Goal: Transaction & Acquisition: Purchase product/service

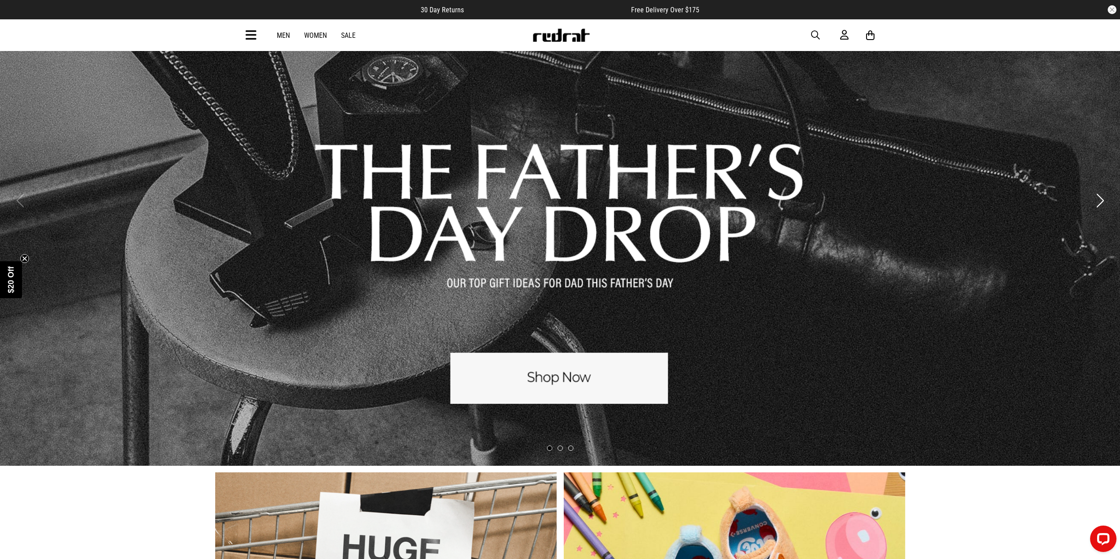
scroll to position [88, 0]
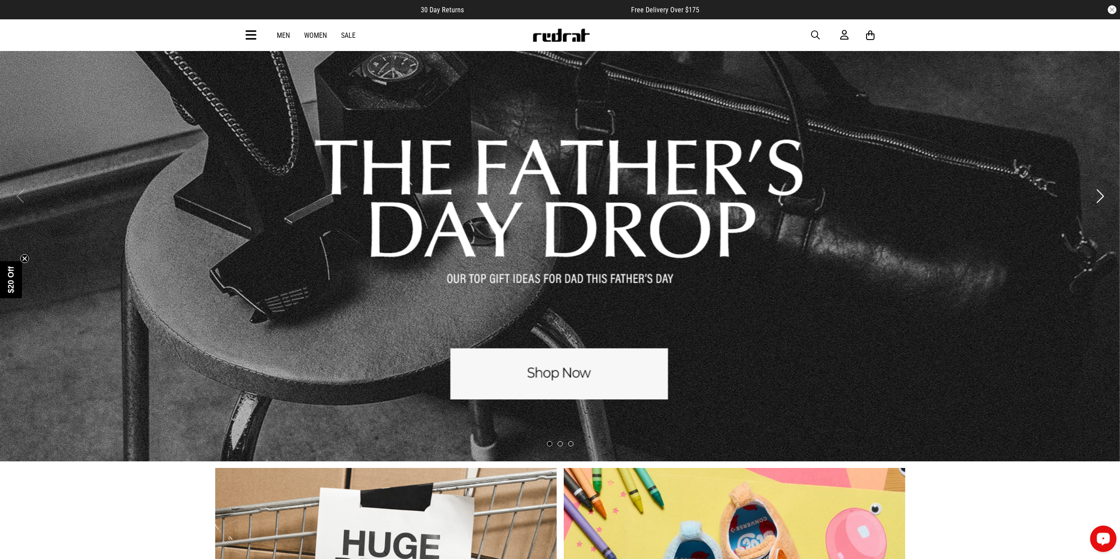
click at [515, 381] on link "1 / 3" at bounding box center [560, 195] width 1120 height 531
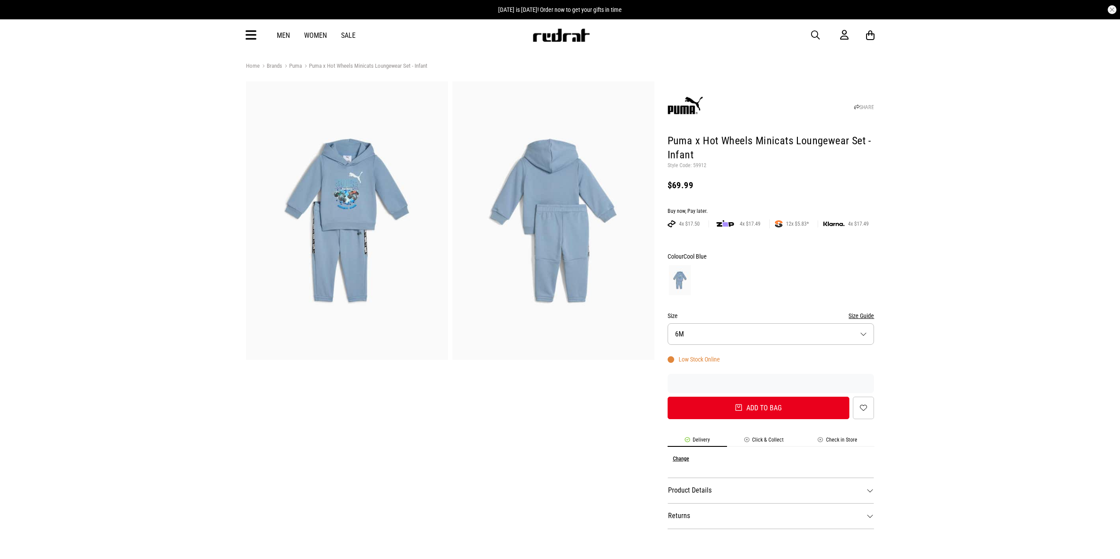
click at [821, 35] on button "button" at bounding box center [820, 35] width 18 height 11
click at [472, 47] on div "Men Women Sale" at bounding box center [560, 35] width 642 height 32
drag, startPoint x: 483, startPoint y: 34, endPoint x: 482, endPoint y: 29, distance: 5.3
click at [483, 33] on input "search" at bounding box center [537, 35] width 264 height 18
type input "********"
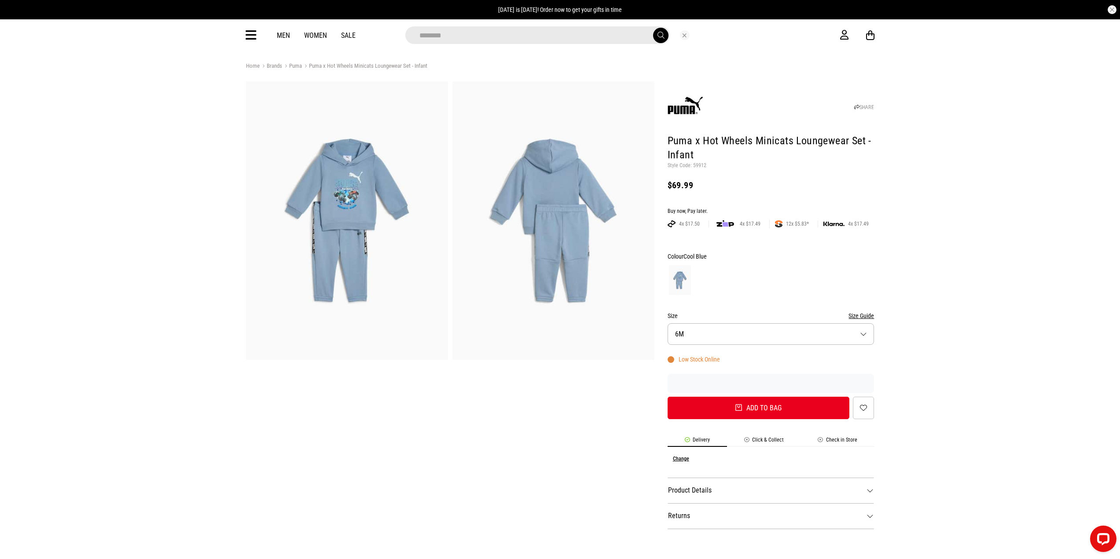
click at [653, 28] on button "submit" at bounding box center [660, 35] width 15 height 15
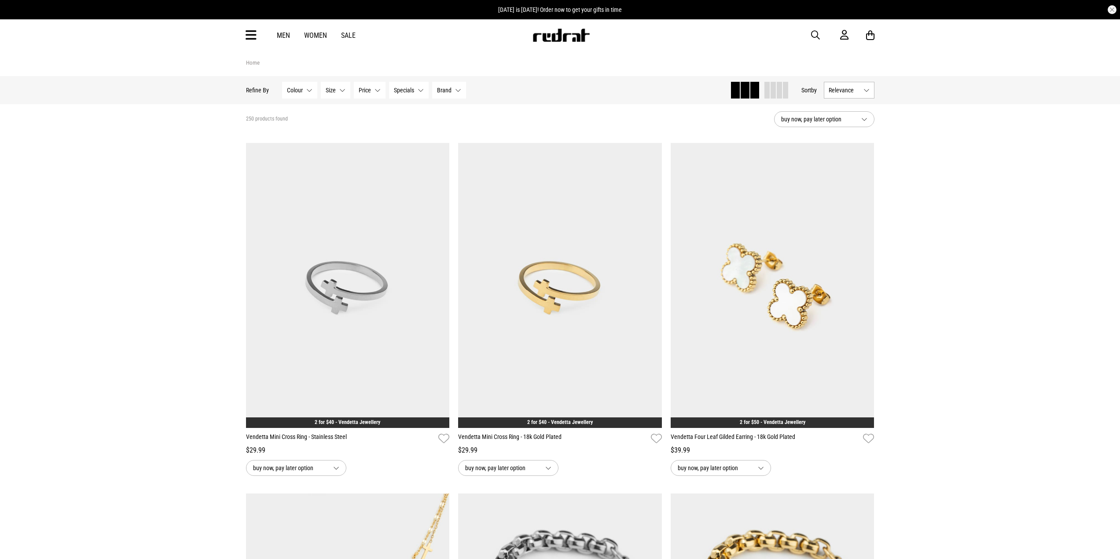
click at [831, 120] on span "buy now, pay later option" at bounding box center [817, 119] width 73 height 11
click at [867, 84] on button "Relevance" at bounding box center [849, 90] width 51 height 17
click at [841, 104] on li "Newest" at bounding box center [849, 107] width 50 height 16
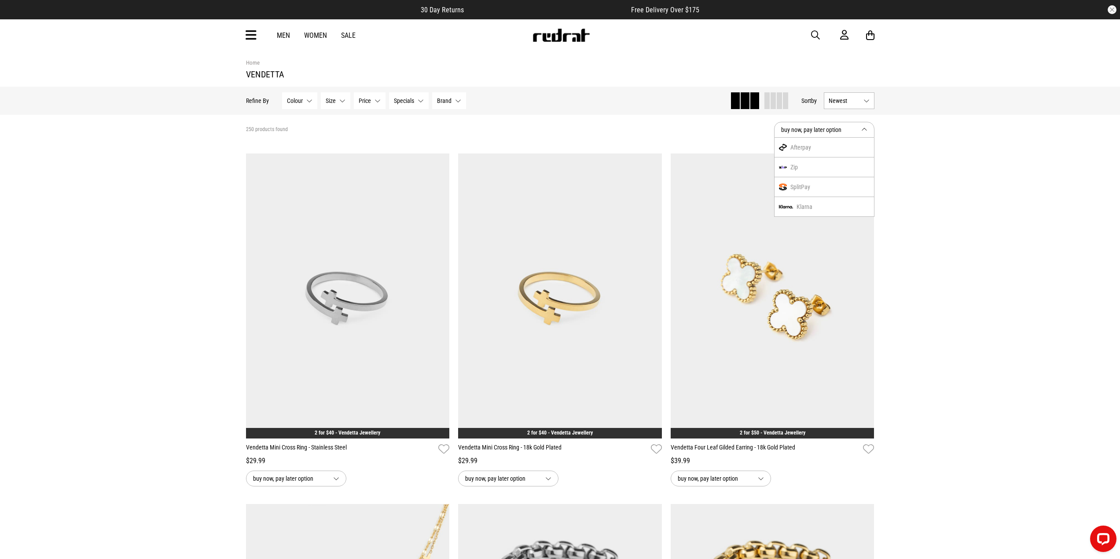
click at [843, 100] on span "Newest" at bounding box center [843, 100] width 31 height 7
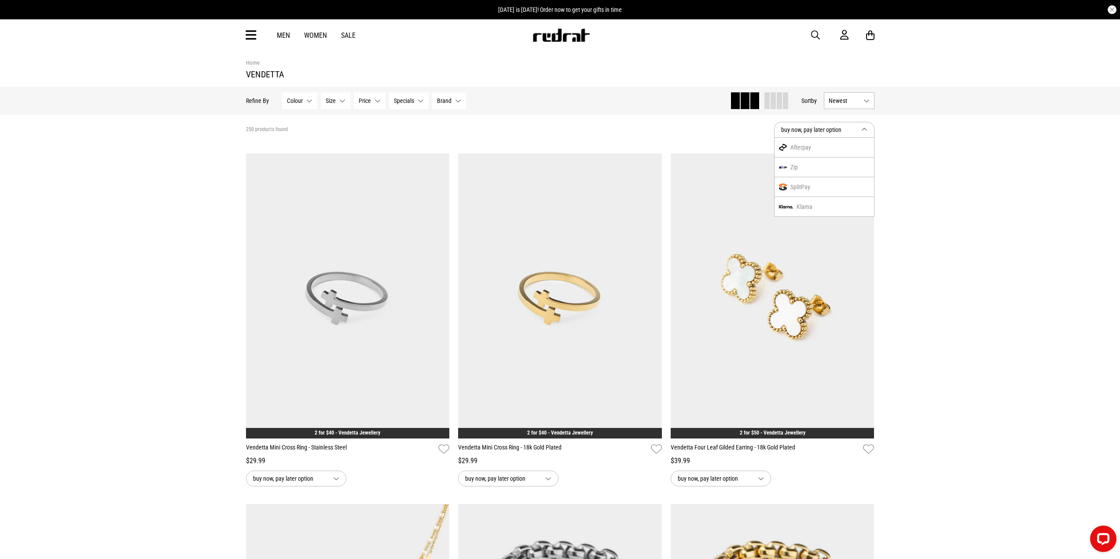
drag, startPoint x: 819, startPoint y: 31, endPoint x: 811, endPoint y: 36, distance: 9.1
click at [814, 34] on span "button" at bounding box center [815, 35] width 9 height 11
click at [584, 49] on div "Men Women Sale" at bounding box center [560, 35] width 642 height 32
drag, startPoint x: 587, startPoint y: 41, endPoint x: 588, endPoint y: 45, distance: 4.4
click at [586, 45] on div "Men Women Sale" at bounding box center [560, 35] width 642 height 32
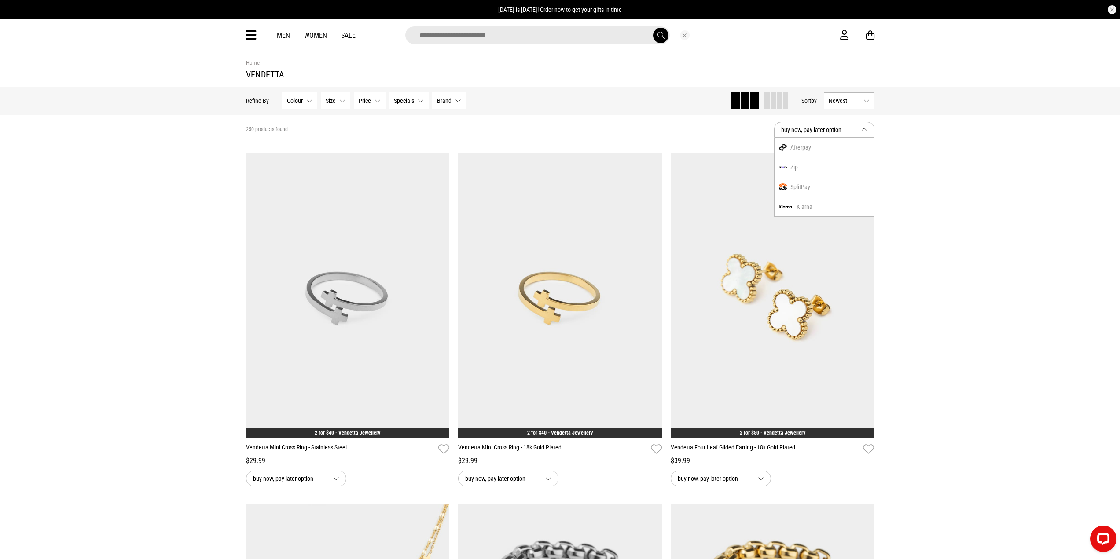
drag, startPoint x: 596, startPoint y: 40, endPoint x: 600, endPoint y: 37, distance: 5.3
click at [598, 38] on input "search" at bounding box center [537, 35] width 264 height 18
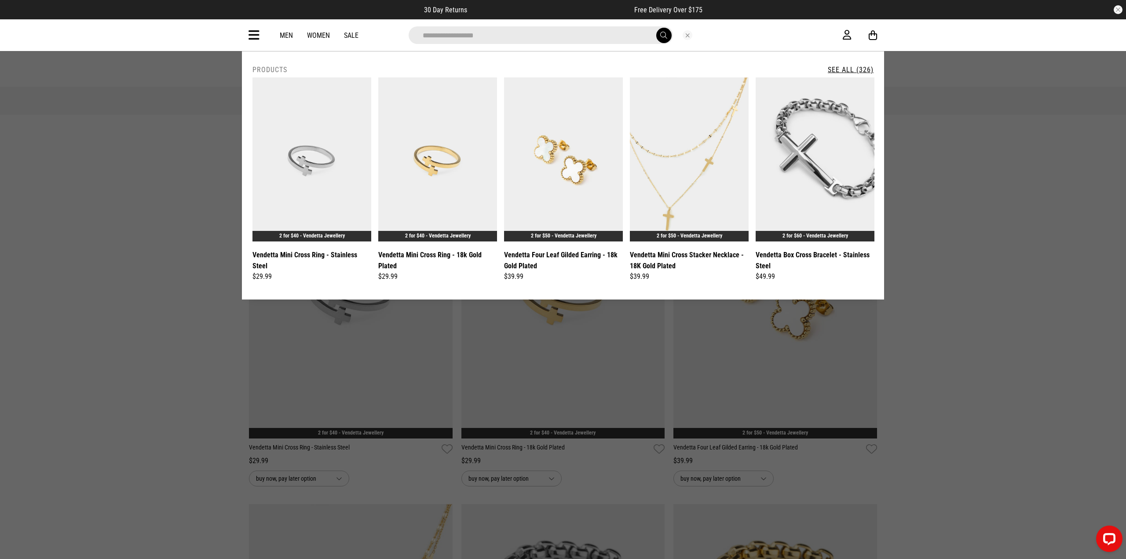
type input "**********"
click at [656, 28] on button "submit" at bounding box center [663, 35] width 15 height 15
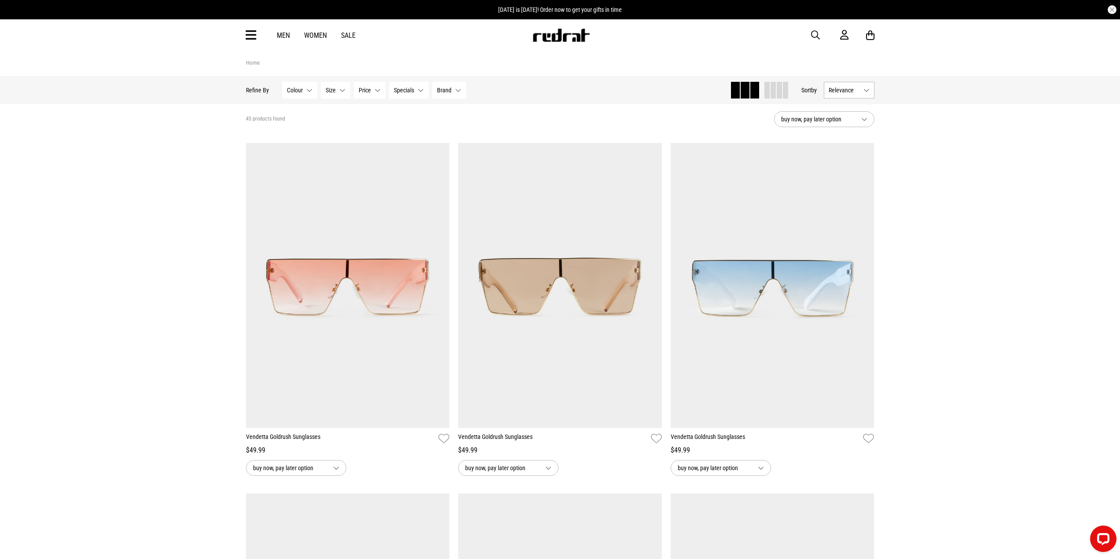
click at [846, 99] on div "Hide Refine s Refine By Filters Colour None selected Colour 0 Selected Clear Be…" at bounding box center [560, 90] width 642 height 28
click at [852, 95] on button "Relevance" at bounding box center [849, 90] width 51 height 17
click at [839, 111] on li "Newest" at bounding box center [849, 107] width 50 height 16
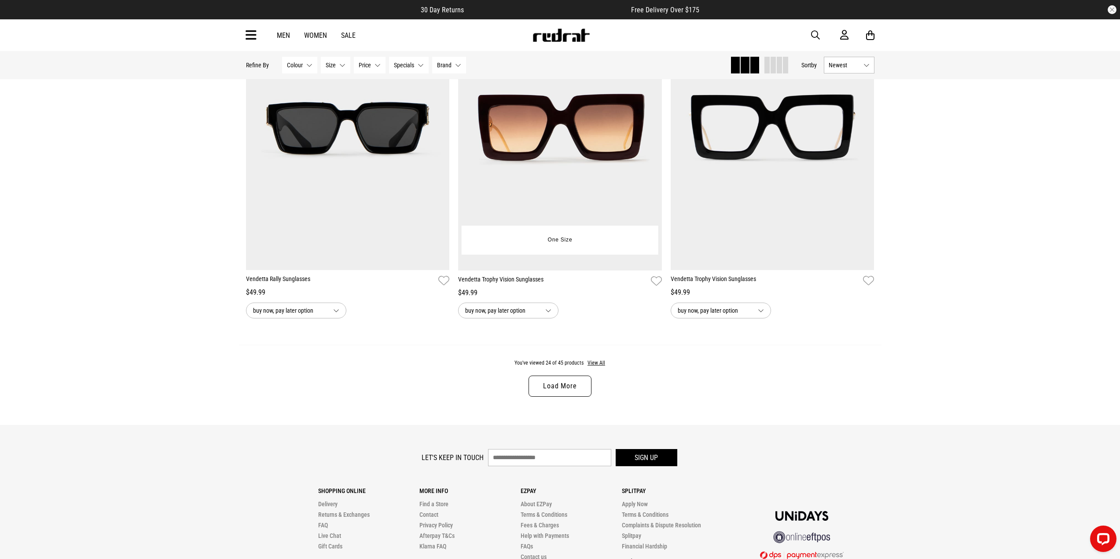
scroll to position [2737, 0]
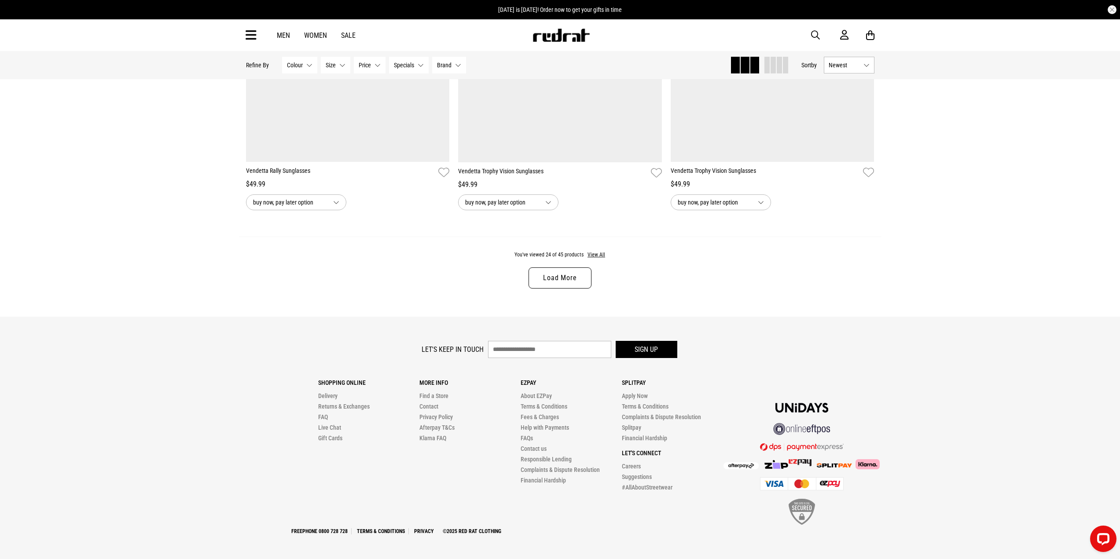
click at [579, 275] on link "Load More" at bounding box center [559, 277] width 62 height 21
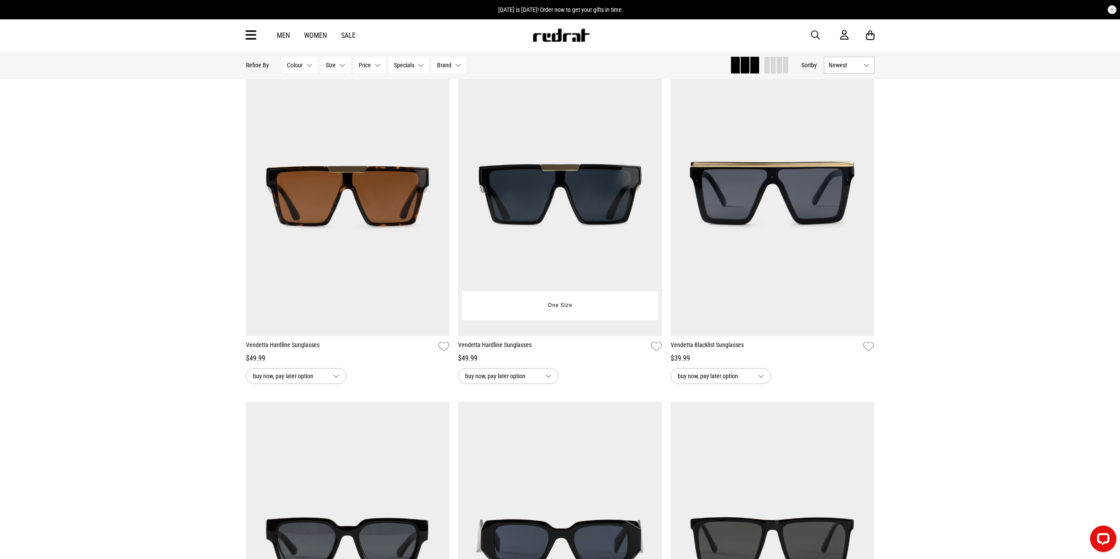
scroll to position [3529, 0]
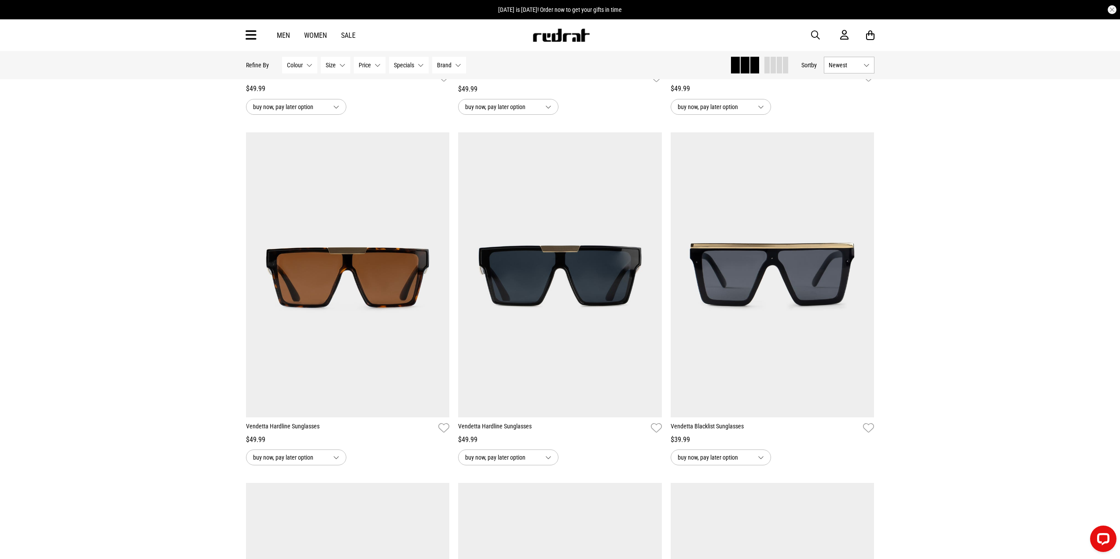
click at [820, 39] on button "button" at bounding box center [820, 35] width 18 height 11
click at [583, 35] on input "search" at bounding box center [537, 35] width 264 height 18
type input "*********"
click at [653, 28] on button "submit" at bounding box center [660, 35] width 15 height 15
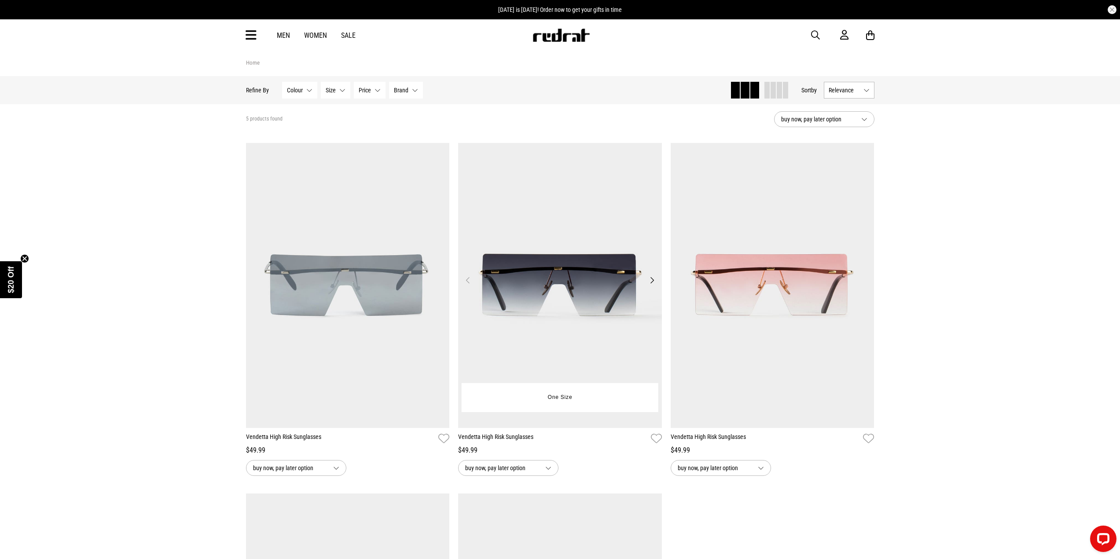
drag, startPoint x: 396, startPoint y: 308, endPoint x: 552, endPoint y: 294, distance: 156.3
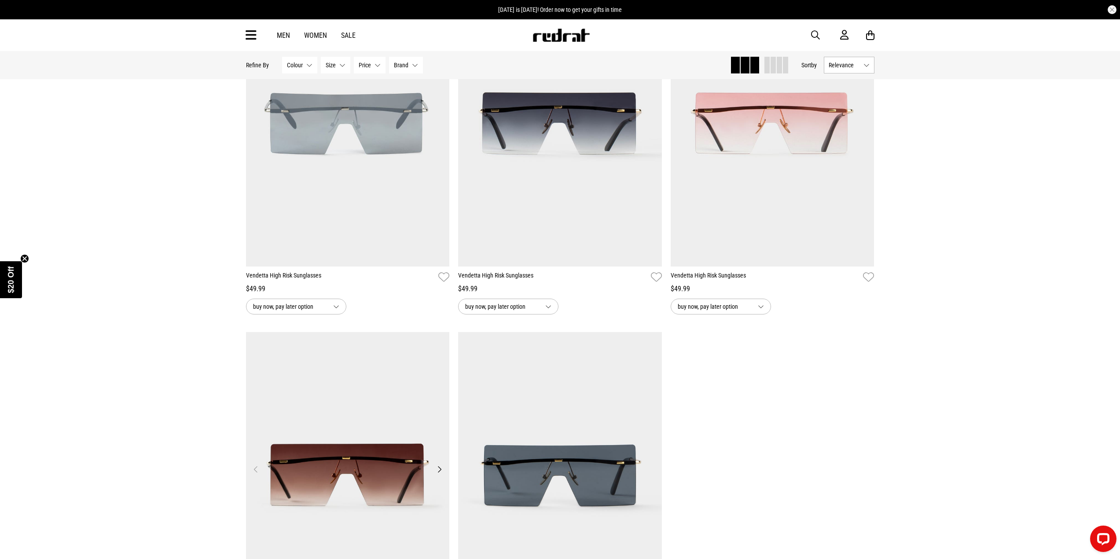
scroll to position [176, 0]
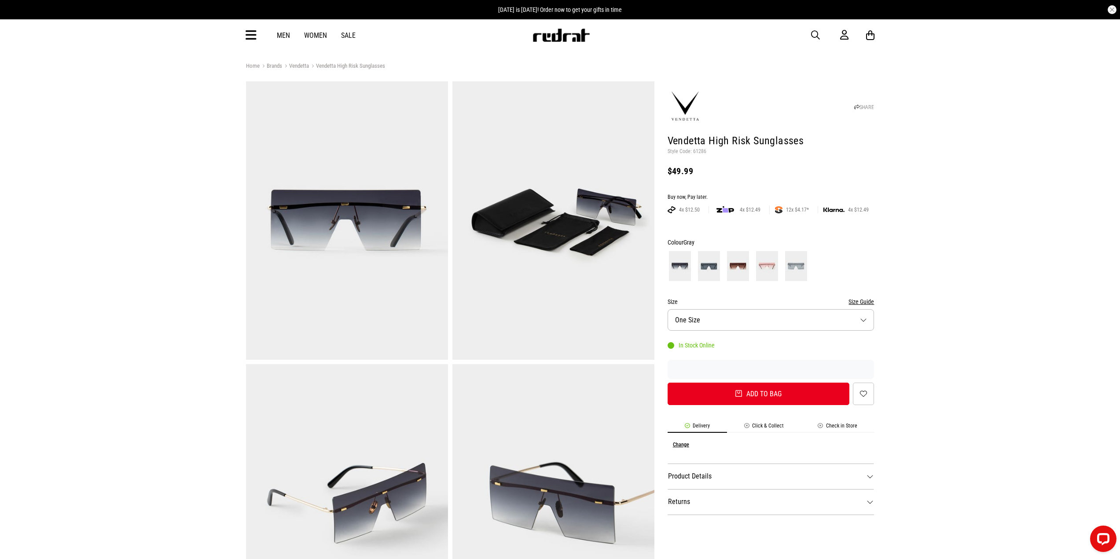
click at [400, 255] on img at bounding box center [347, 220] width 202 height 278
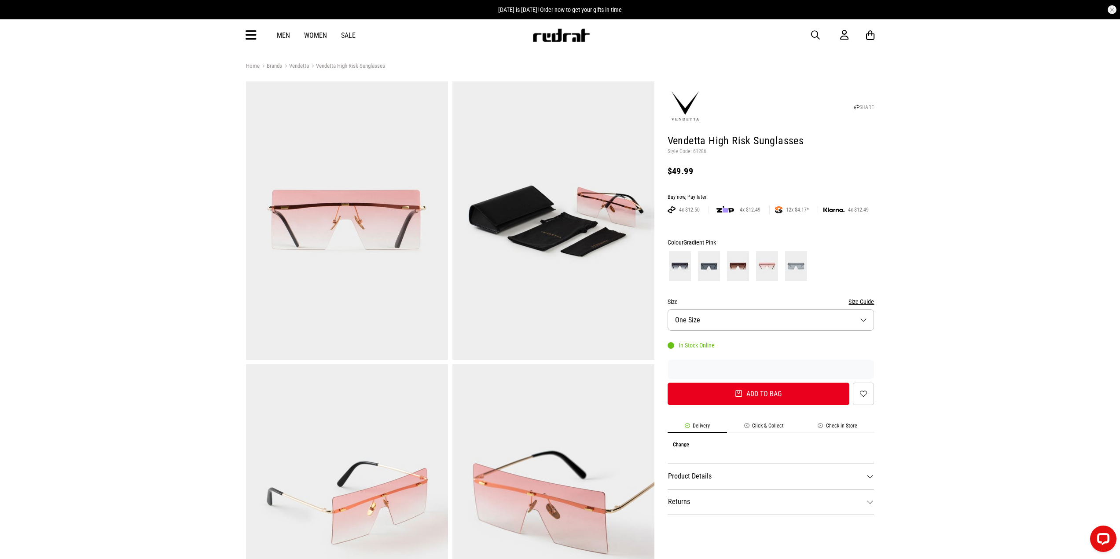
click at [362, 229] on img at bounding box center [347, 220] width 202 height 278
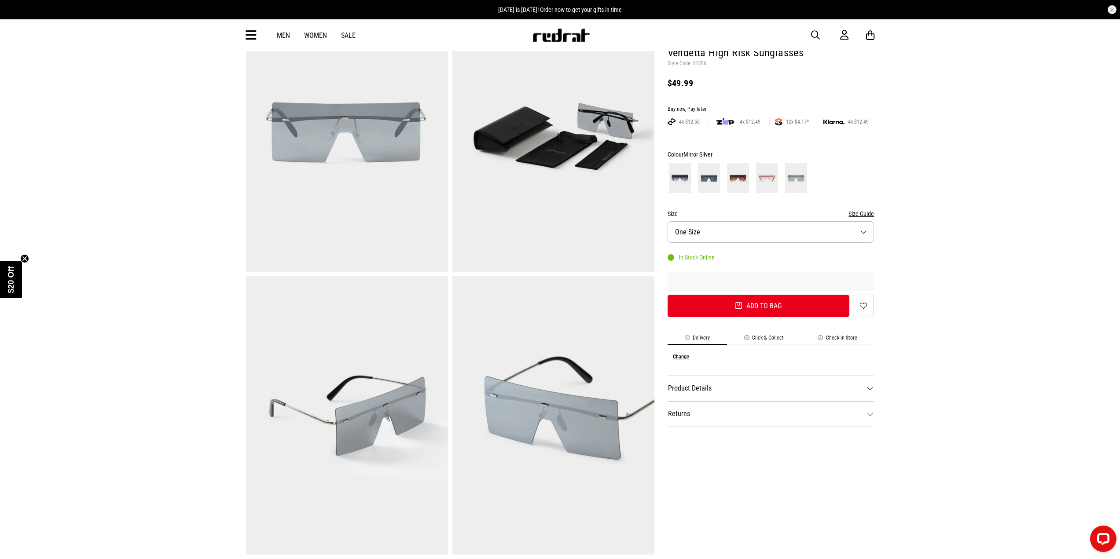
drag, startPoint x: 373, startPoint y: 142, endPoint x: 325, endPoint y: 125, distance: 51.5
click at [325, 125] on img at bounding box center [347, 132] width 202 height 278
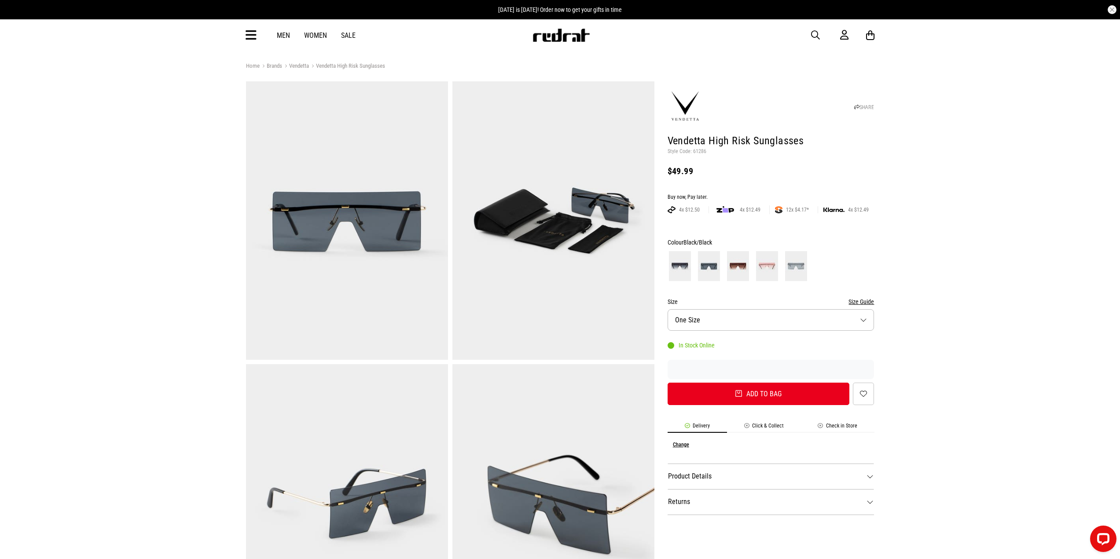
click at [410, 276] on img at bounding box center [347, 220] width 202 height 278
click at [687, 106] on img at bounding box center [684, 106] width 35 height 35
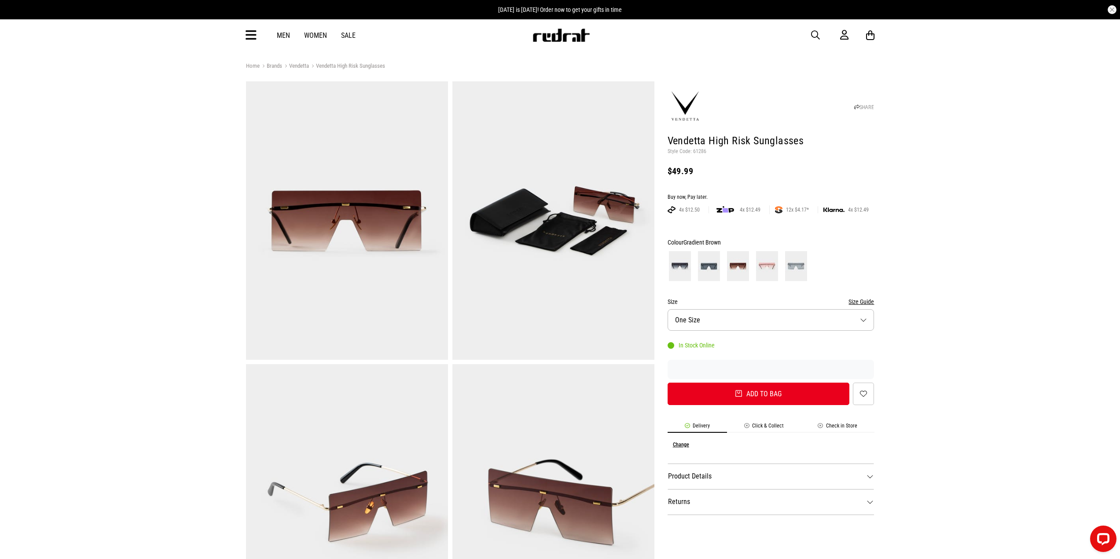
click at [387, 264] on img at bounding box center [347, 220] width 202 height 278
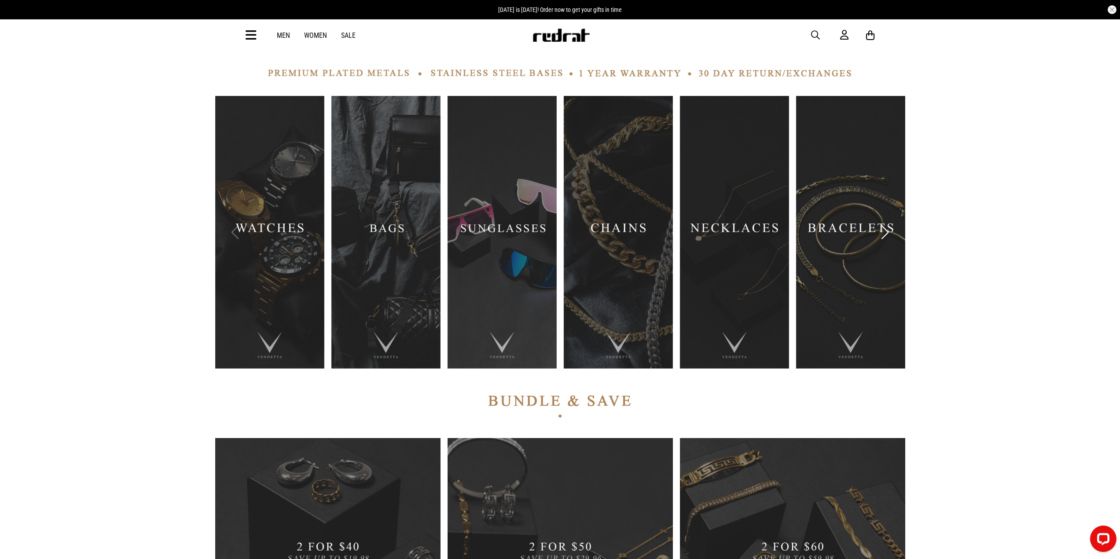
click at [729, 289] on link "5 / 9" at bounding box center [734, 232] width 109 height 273
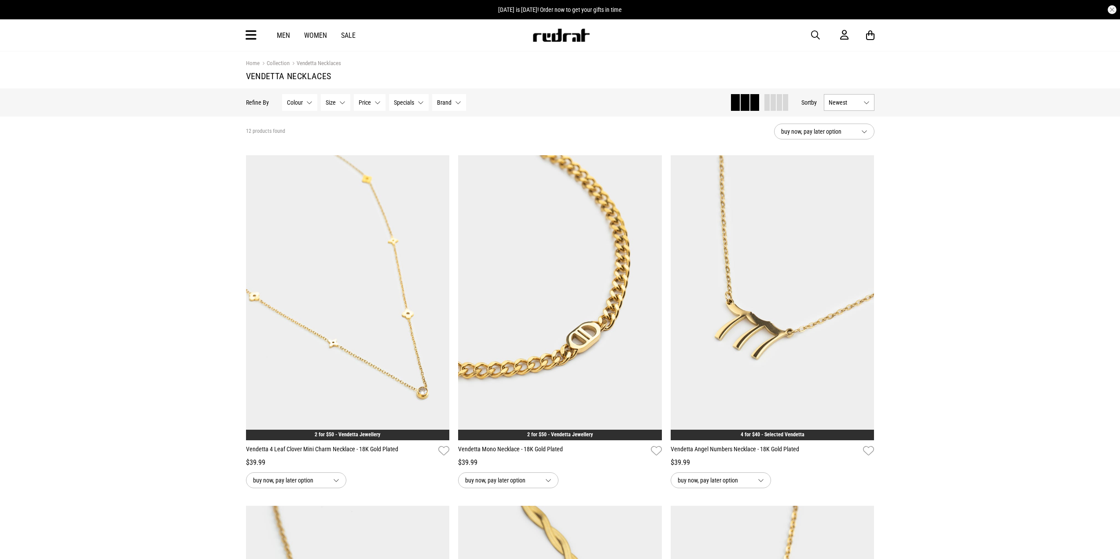
click at [859, 100] on span "Newest" at bounding box center [843, 102] width 31 height 7
click at [839, 116] on li "Newest" at bounding box center [849, 119] width 50 height 16
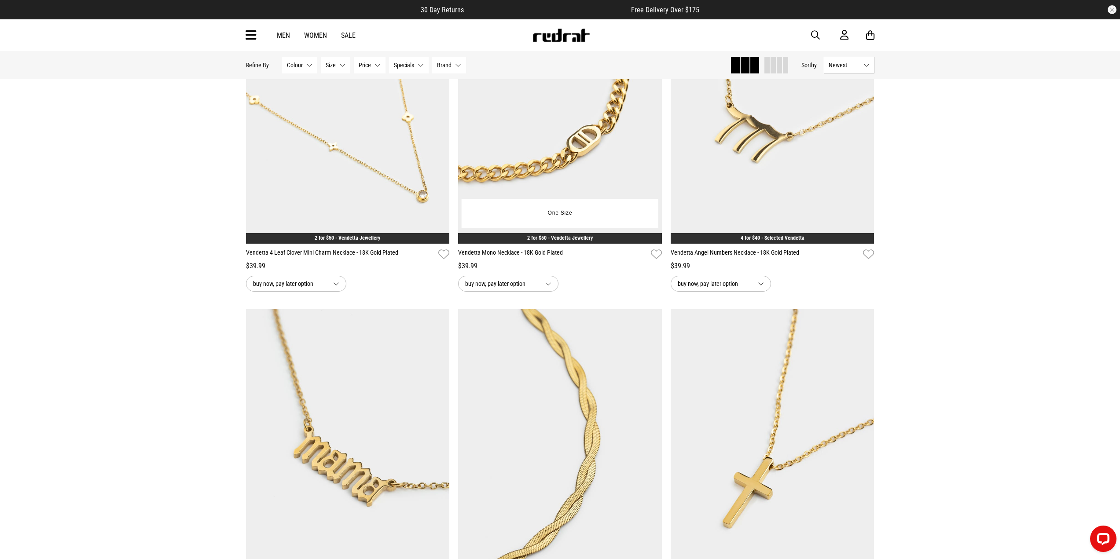
scroll to position [132, 0]
